Goal: Task Accomplishment & Management: Complete application form

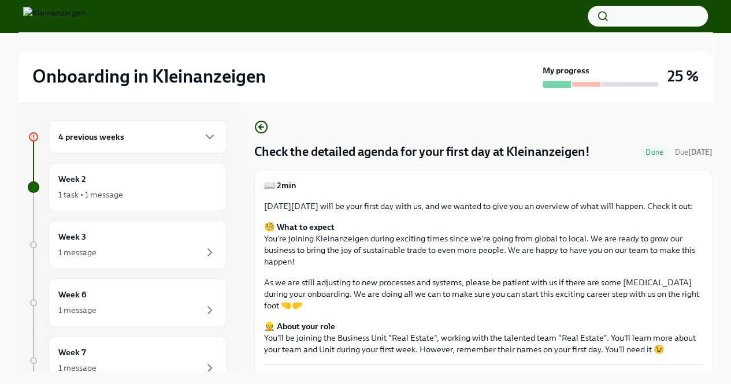
click at [76, 23] on img at bounding box center [54, 16] width 62 height 19
click at [85, 12] on img at bounding box center [54, 16] width 62 height 19
click at [135, 71] on h2 "Onboarding in Kleinanzeigen" at bounding box center [149, 76] width 234 height 23
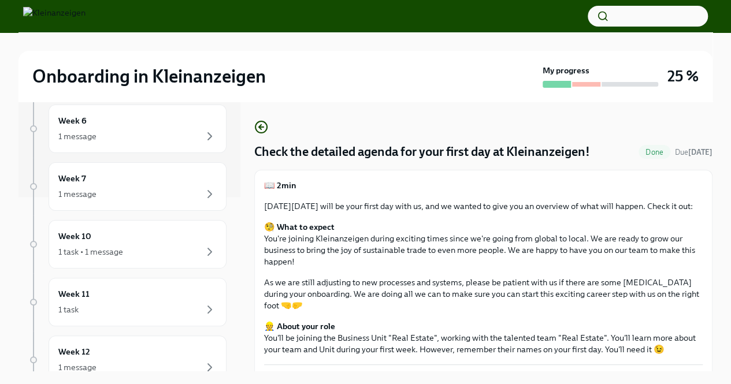
click at [119, 246] on div "1 task • 1 message" at bounding box center [90, 252] width 65 height 12
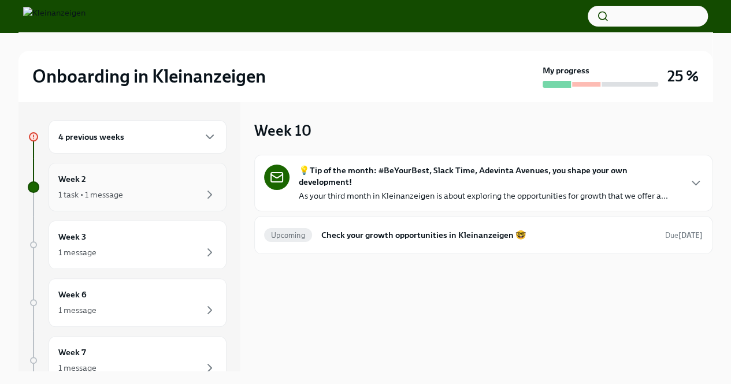
click at [146, 191] on div "1 task • 1 message" at bounding box center [137, 195] width 158 height 14
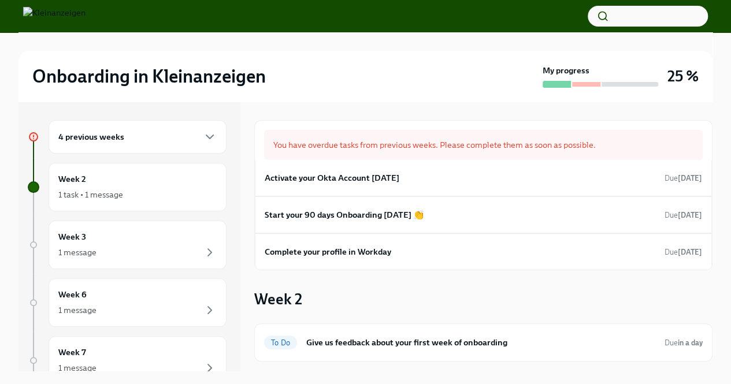
click at [128, 134] on div "4 previous weeks" at bounding box center [137, 137] width 158 height 14
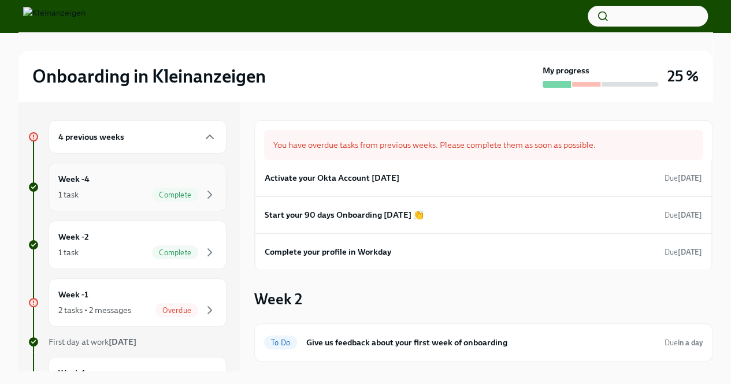
click at [152, 189] on div "Complete" at bounding box center [175, 195] width 46 height 14
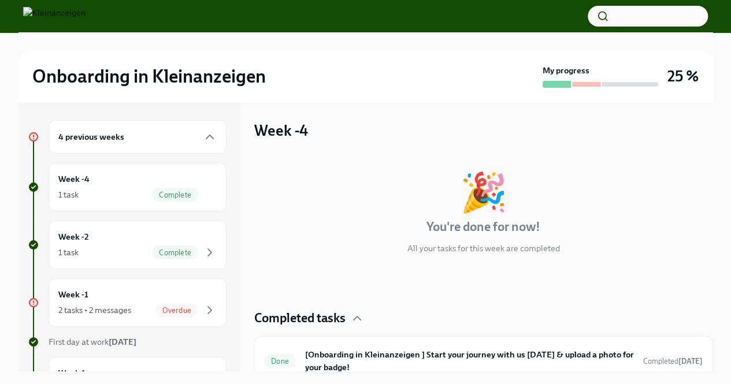
scroll to position [14, 0]
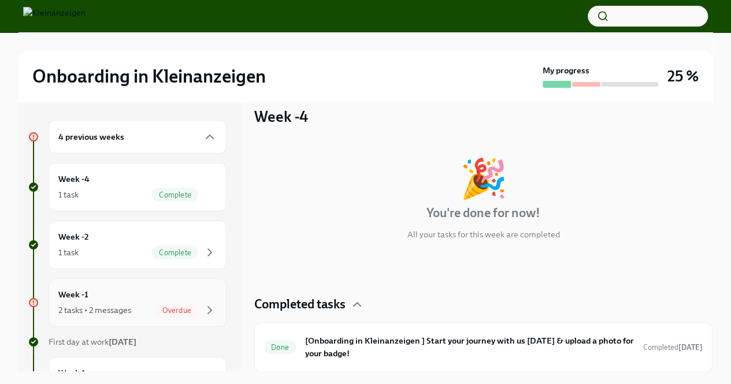
click at [128, 305] on div "2 tasks • 2 messages" at bounding box center [94, 311] width 73 height 12
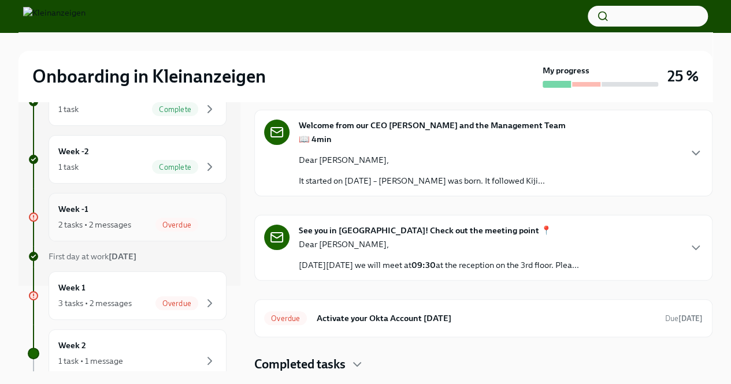
scroll to position [86, 0]
click at [133, 293] on div "Week 1 3 tasks • 2 messages Overdue" at bounding box center [137, 295] width 158 height 29
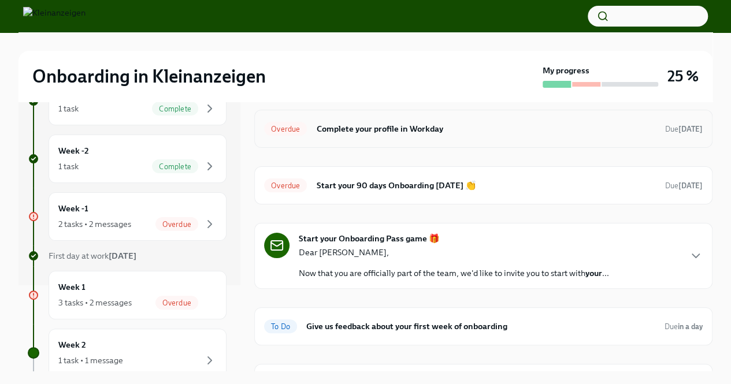
click at [387, 134] on h6 "Complete your profile in Workday" at bounding box center [486, 129] width 340 height 13
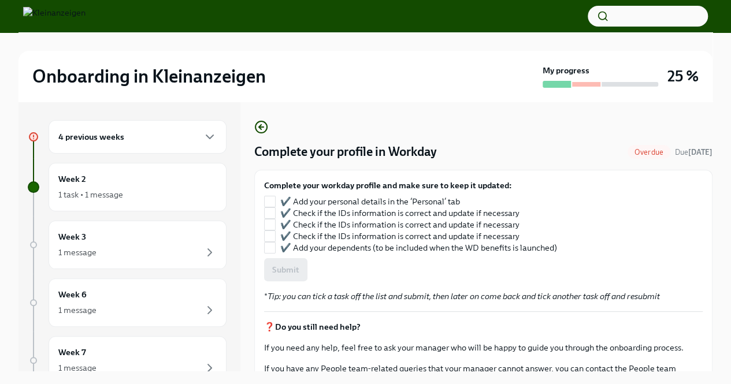
scroll to position [1, 0]
